Goal: Find specific page/section: Find specific page/section

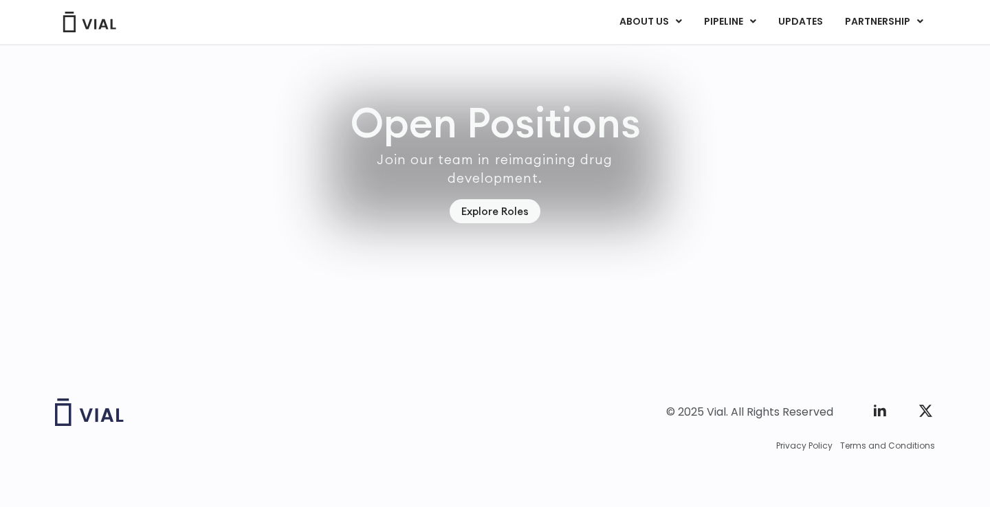
scroll to position [4068, 0]
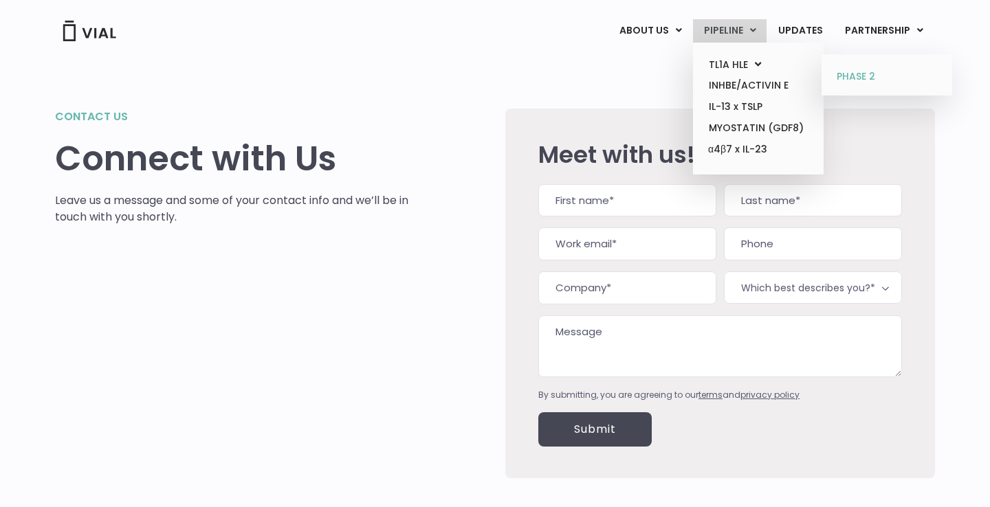
click at [847, 78] on link "PHASE 2" at bounding box center [886, 77] width 120 height 22
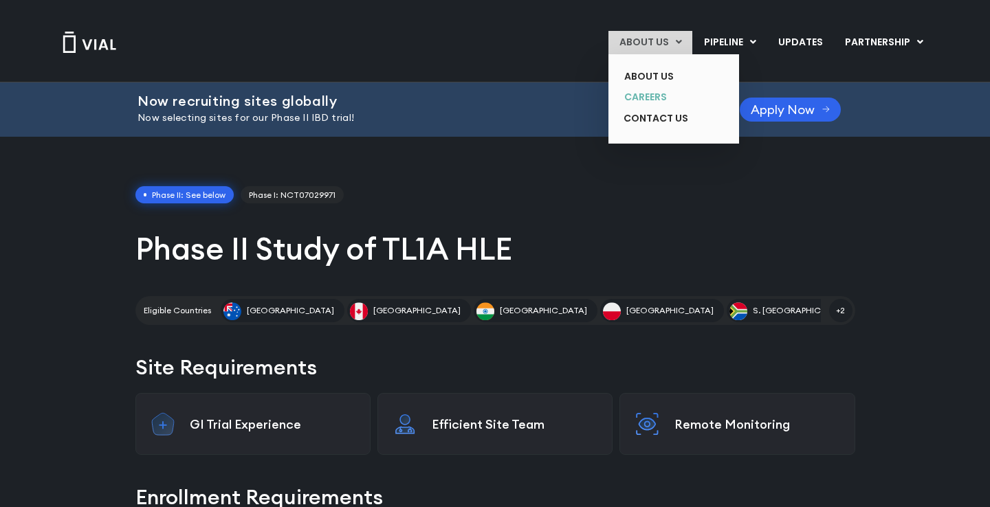
click at [647, 90] on link "CAREERS" at bounding box center [663, 97] width 100 height 21
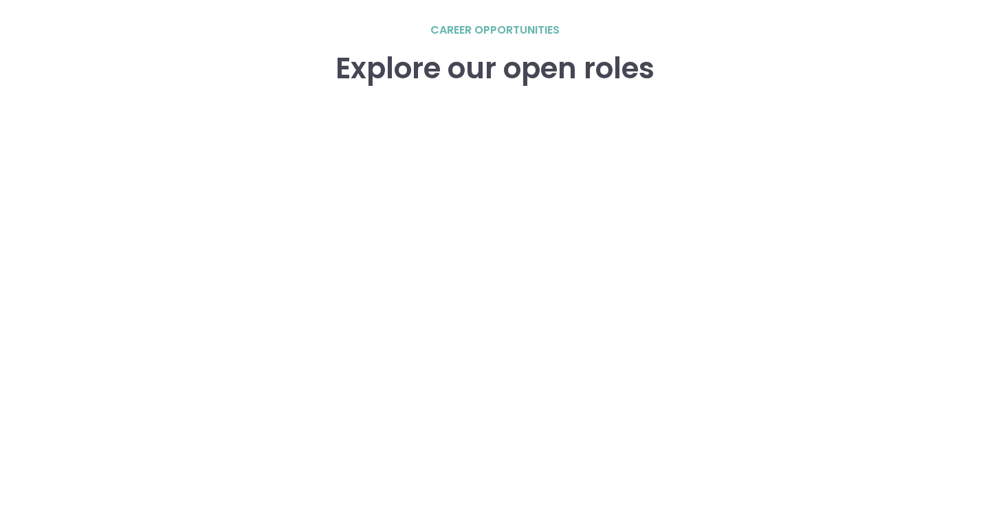
scroll to position [1966, 0]
